Goal: Communication & Community: Participate in discussion

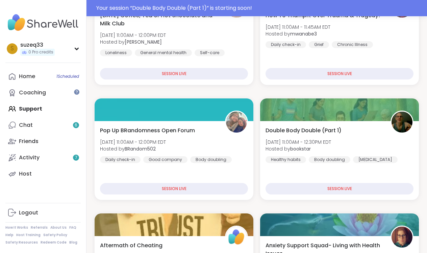
scroll to position [264, 0]
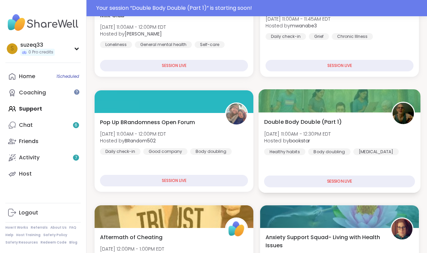
click at [310, 139] on b "bookstar" at bounding box center [299, 140] width 21 height 7
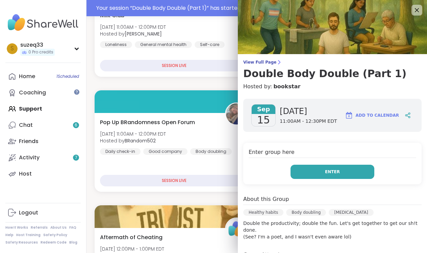
click at [325, 173] on button "Enter" at bounding box center [333, 172] width 84 height 14
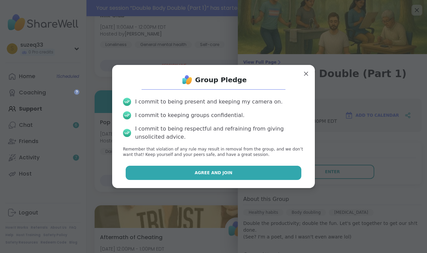
scroll to position [0, 0]
click at [261, 169] on button "Agree and Join" at bounding box center [214, 173] width 176 height 14
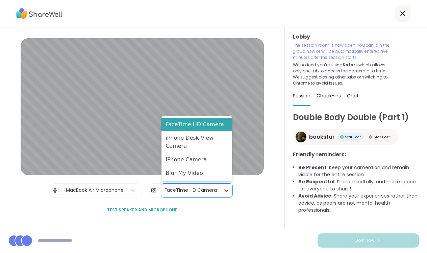
click at [223, 191] on icon at bounding box center [226, 190] width 7 height 7
click at [207, 178] on div "Blur My Video" at bounding box center [197, 173] width 71 height 14
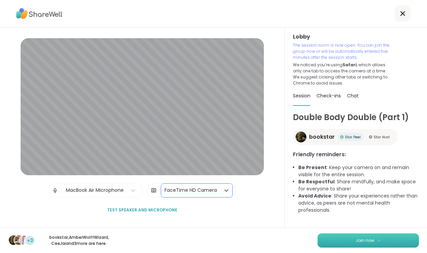
click at [347, 241] on button "Join now" at bounding box center [368, 240] width 101 height 14
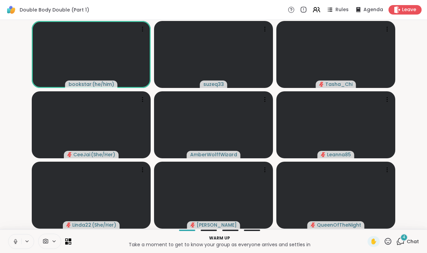
click at [15, 241] on icon at bounding box center [16, 240] width 2 height 3
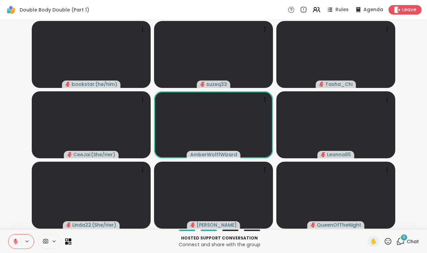
click at [406, 239] on span "9" at bounding box center [404, 237] width 3 height 6
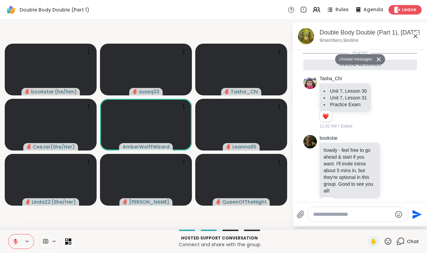
scroll to position [550, 0]
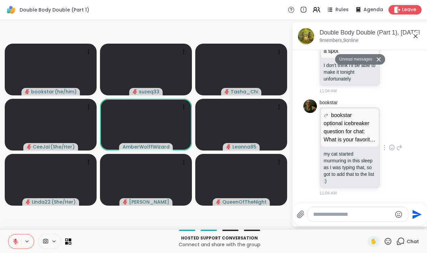
click at [357, 137] on p "optional icebreaker question for chat: What is your favorite sound/s? Mine are …" at bounding box center [350, 131] width 52 height 24
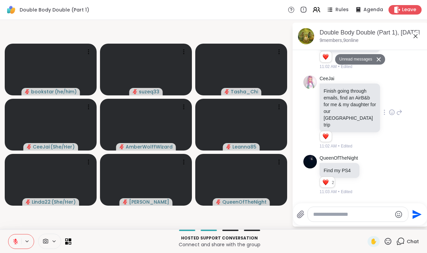
scroll to position [198, 0]
click at [329, 215] on textarea "Type your message" at bounding box center [352, 214] width 79 height 7
type textarea "**********"
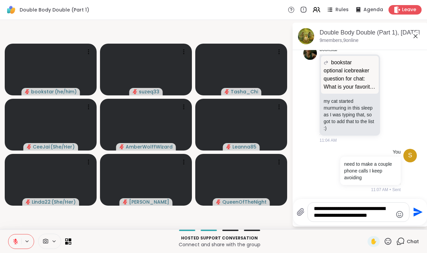
type textarea "**********"
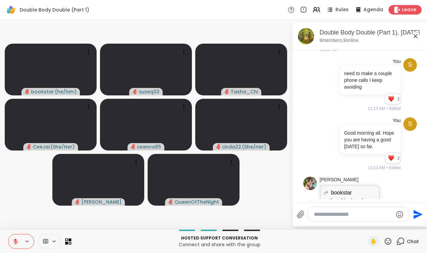
scroll to position [673, 0]
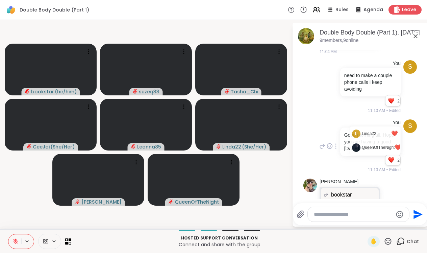
click at [390, 162] on div "Reactions: love" at bounding box center [391, 160] width 6 height 6
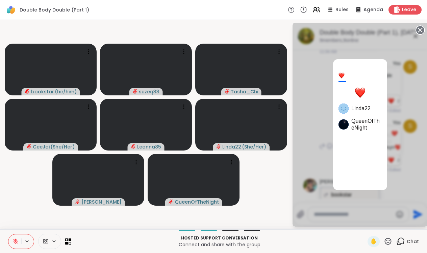
click at [404, 165] on div "2 Linda22 QueenOfTheNight" at bounding box center [360, 125] width 135 height 204
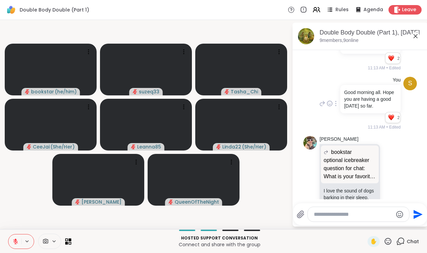
scroll to position [754, 0]
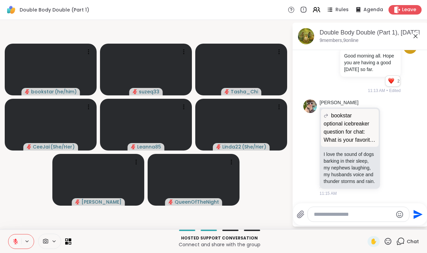
click at [326, 215] on textarea "Type your message" at bounding box center [353, 214] width 79 height 7
type textarea "*"
type textarea "**********"
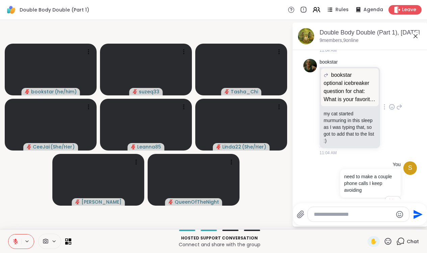
scroll to position [569, 0]
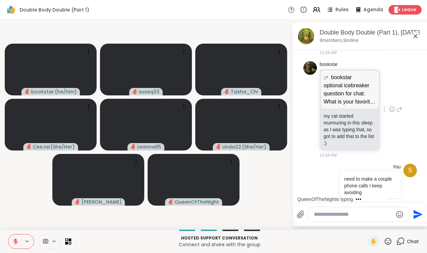
click at [392, 113] on icon at bounding box center [392, 109] width 6 height 7
click at [339, 101] on div "Select Reaction: Heart" at bounding box center [338, 98] width 6 height 6
